Goal: Find specific fact

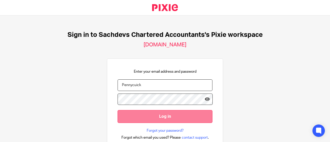
click at [156, 119] on input "Log in" at bounding box center [164, 116] width 95 height 13
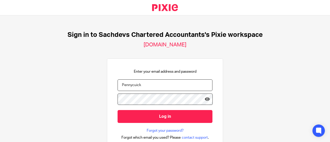
drag, startPoint x: 143, startPoint y: 85, endPoint x: 100, endPoint y: 87, distance: 43.1
click at [100, 87] on div "Sign in to Sachdevs Chartered Accountants's Pixie workspace [DOMAIN_NAME] Enter…" at bounding box center [165, 78] width 330 height 126
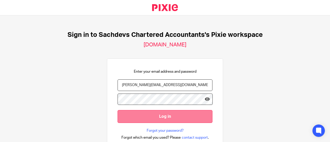
type input "[PERSON_NAME][EMAIL_ADDRESS][DOMAIN_NAME]"
click at [150, 118] on input "Log in" at bounding box center [164, 116] width 95 height 13
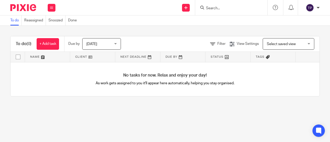
click at [209, 7] on input "Search" at bounding box center [228, 8] width 46 height 5
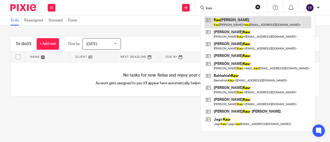
type input "kau"
click at [242, 26] on link at bounding box center [257, 22] width 107 height 12
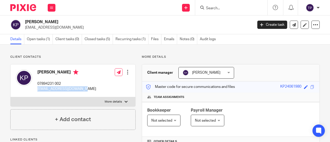
drag, startPoint x: 83, startPoint y: 89, endPoint x: 37, endPoint y: 88, distance: 46.1
click at [37, 88] on div "[PERSON_NAME] 07894231 002 [EMAIL_ADDRESS][DOMAIN_NAME] Edit contact Create cli…" at bounding box center [73, 80] width 125 height 33
copy p "[EMAIL_ADDRESS][DOMAIN_NAME]"
